Goal: Obtain resource: Download file/media

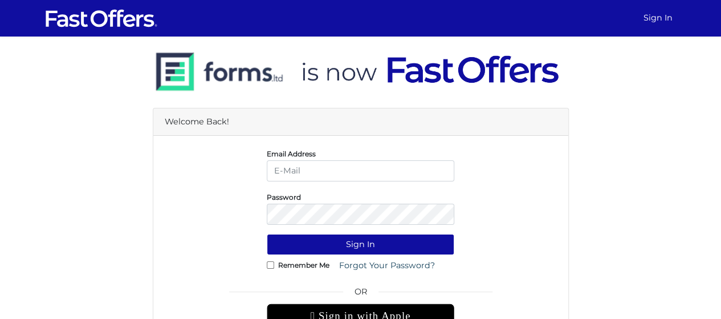
click at [360, 167] on input "email" at bounding box center [361, 170] width 188 height 21
type input "christiangarcia@property.ca"
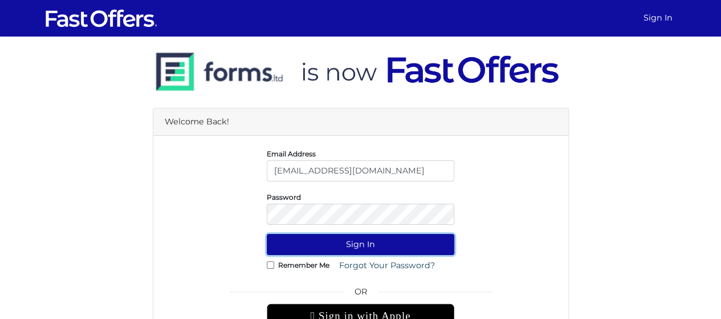
click at [377, 241] on button "Sign In" at bounding box center [361, 244] width 188 height 21
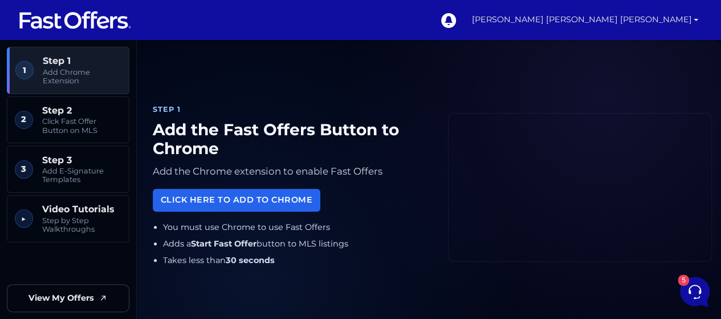
click at [621, 23] on link "[PERSON_NAME] [PERSON_NAME] [PERSON_NAME]" at bounding box center [585, 20] width 236 height 40
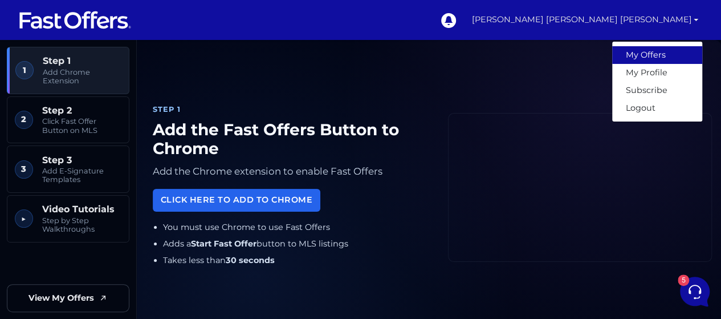
click at [648, 60] on link "My Offers" at bounding box center [657, 55] width 90 height 18
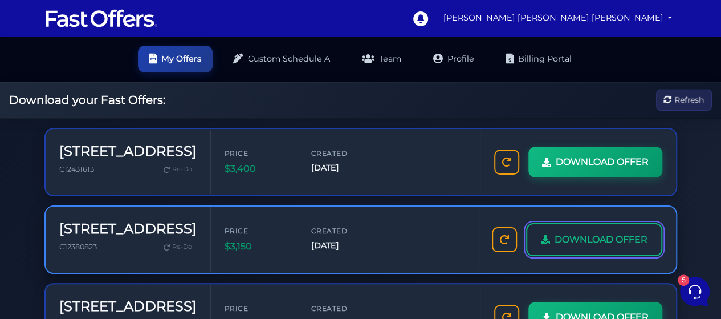
click at [613, 241] on span "DOWNLOAD OFFER" at bounding box center [601, 239] width 93 height 15
